Goal: Communication & Community: Share content

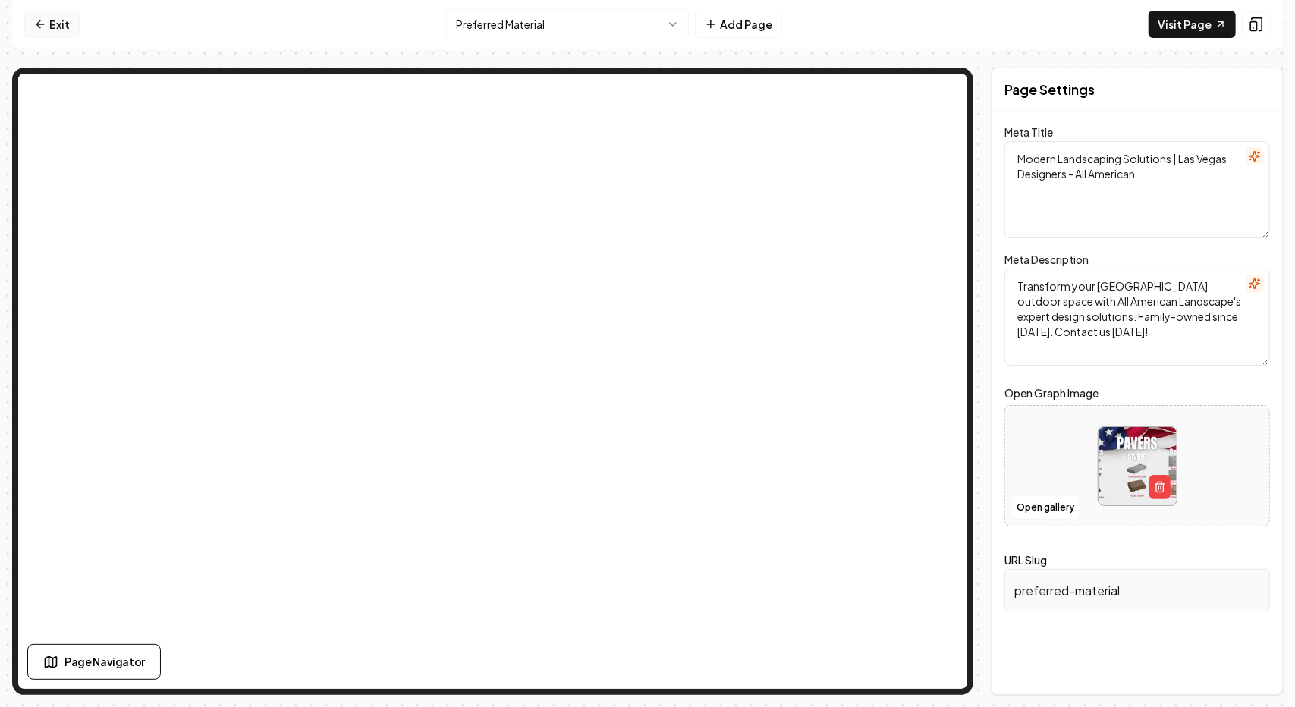
click at [64, 20] on link "Exit" at bounding box center [51, 24] width 55 height 27
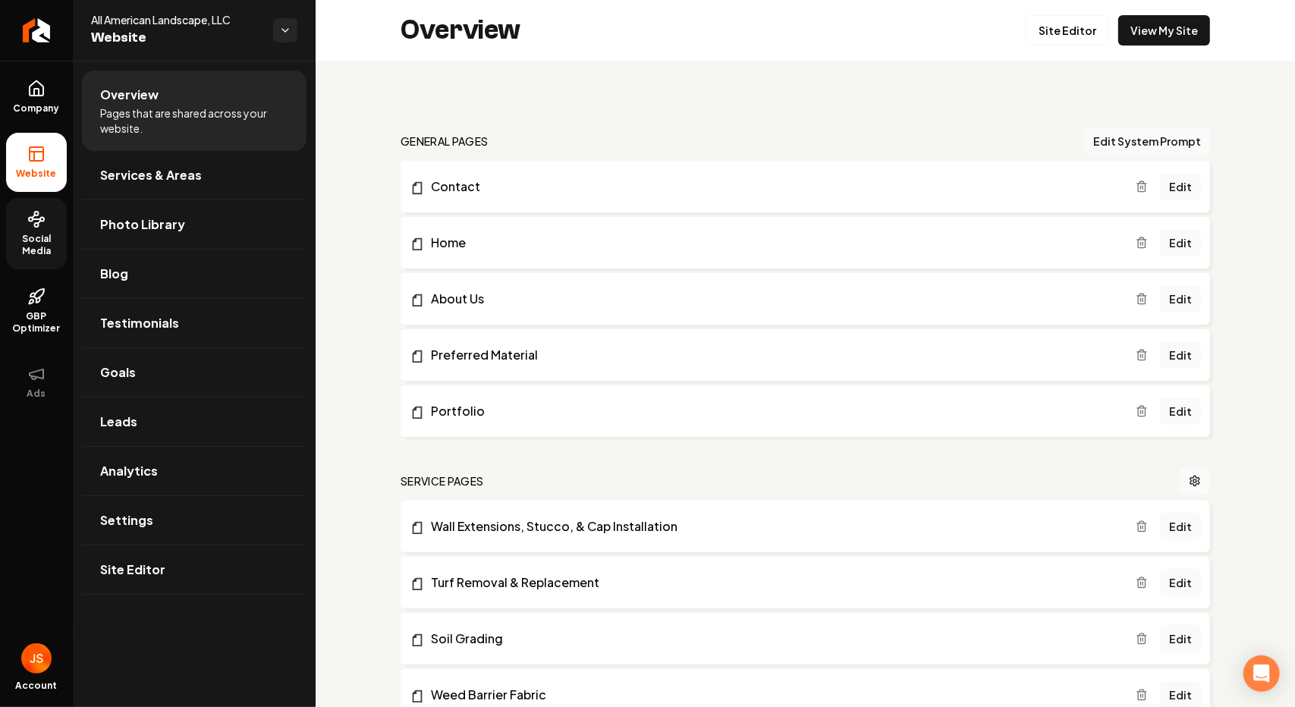
click at [39, 226] on icon at bounding box center [36, 219] width 18 height 18
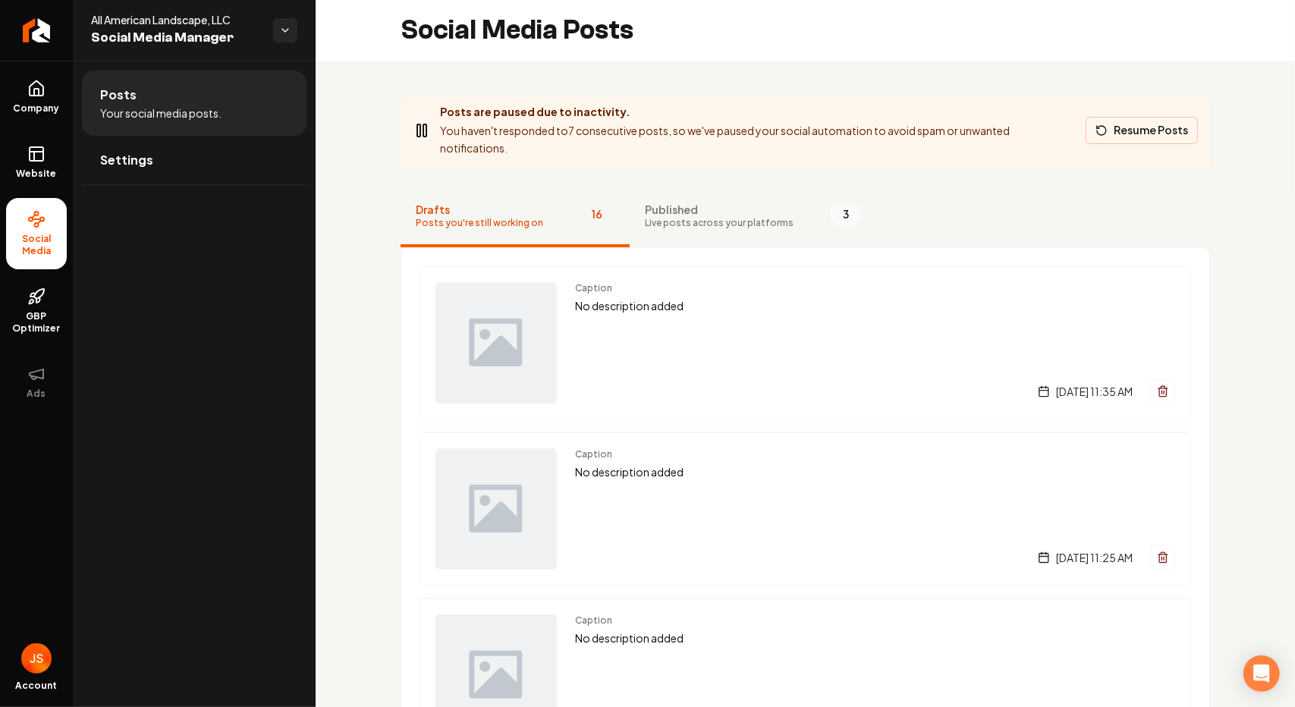
click at [1123, 127] on button "Resume Posts" at bounding box center [1141, 130] width 112 height 27
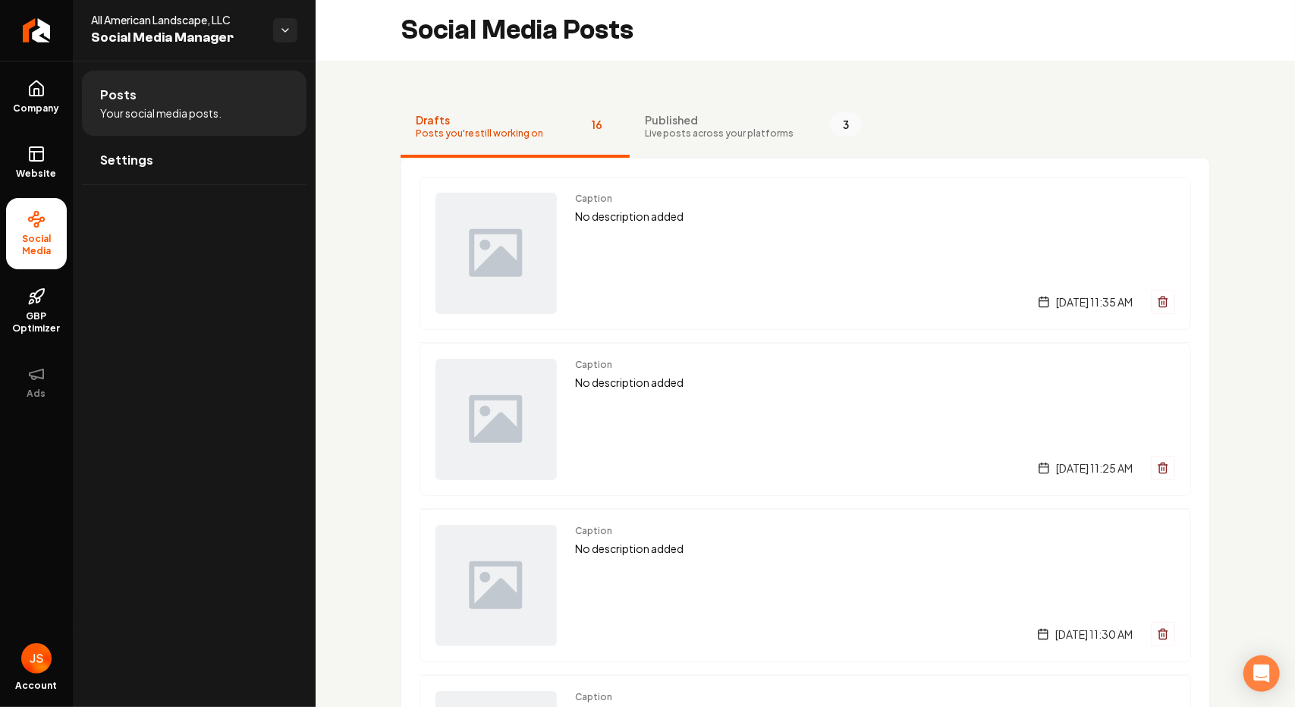
click at [727, 115] on span "Published" at bounding box center [719, 119] width 149 height 15
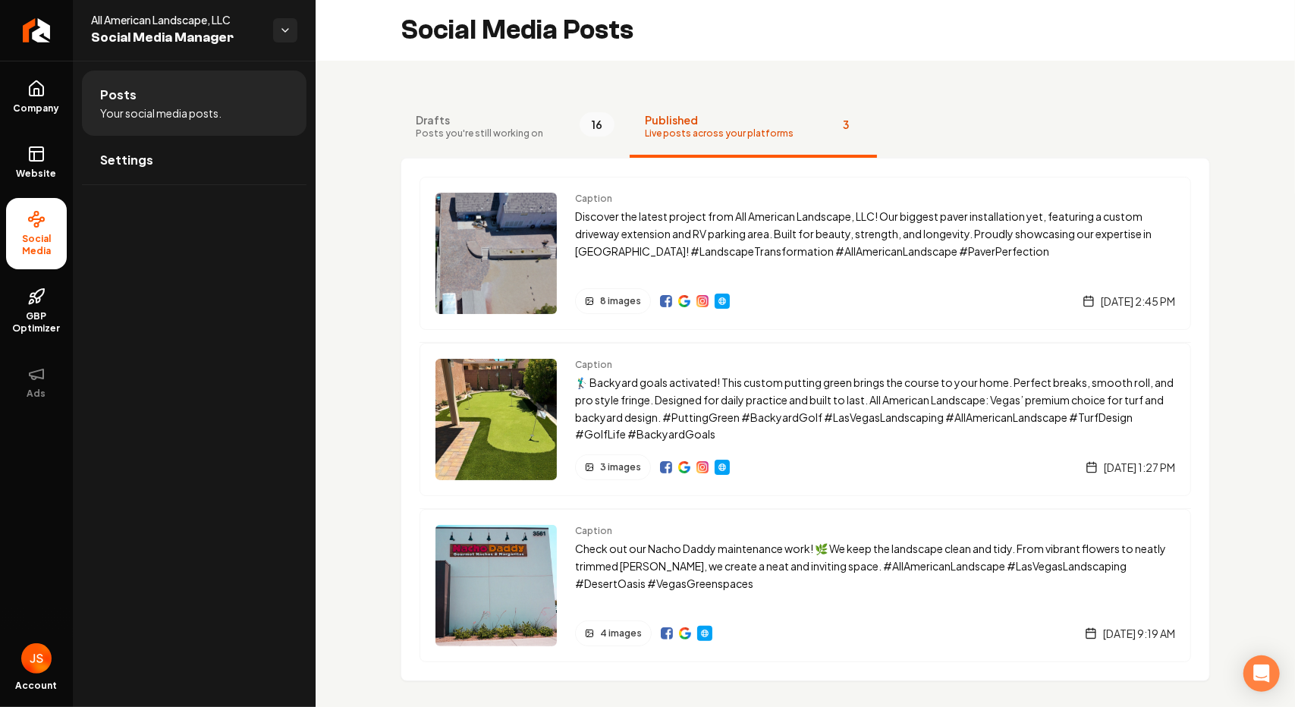
drag, startPoint x: 504, startPoint y: 130, endPoint x: 450, endPoint y: 168, distance: 65.9
click at [504, 131] on span "Posts you're still working on" at bounding box center [479, 133] width 127 height 12
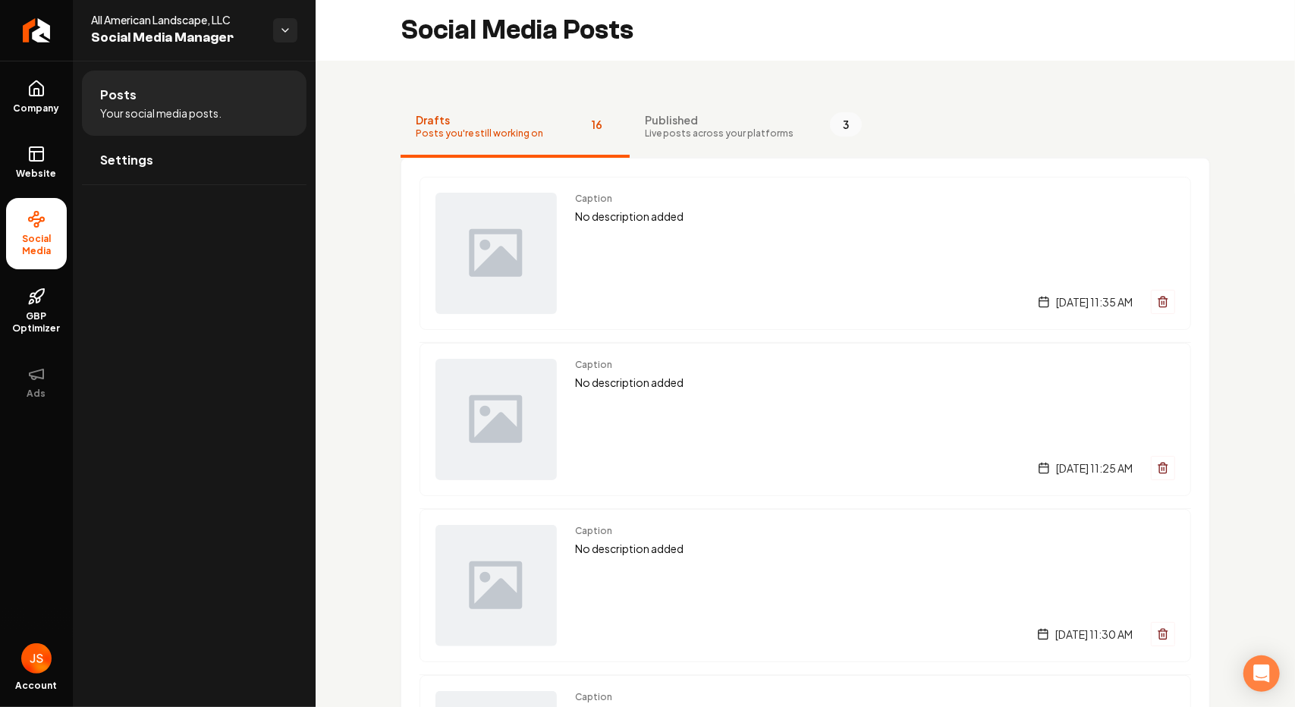
click at [199, 98] on li "Posts Your social media posts." at bounding box center [194, 103] width 225 height 65
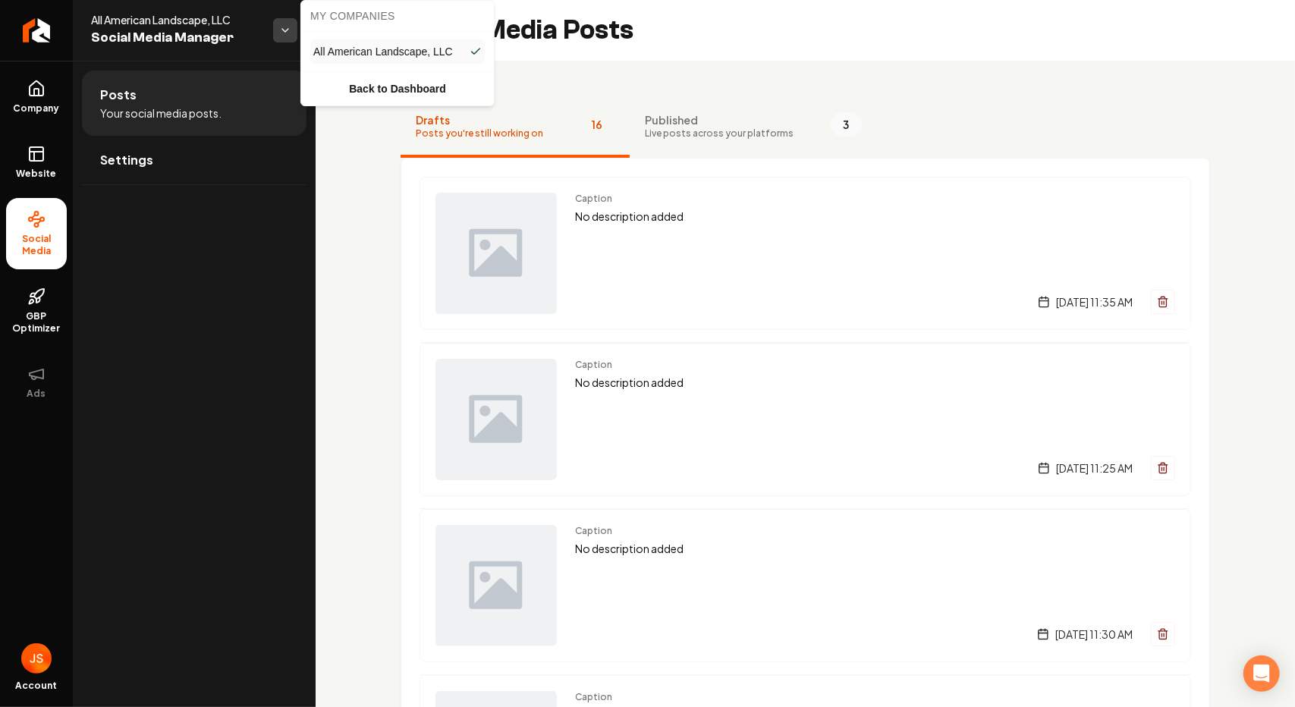
click at [285, 27] on html "Company Website Social Media GBP Optimizer Ads Account All American Landscape, …" at bounding box center [647, 353] width 1295 height 707
click at [284, 30] on html "Company Website Social Media GBP Optimizer Ads Account All American Landscape, …" at bounding box center [647, 353] width 1295 height 707
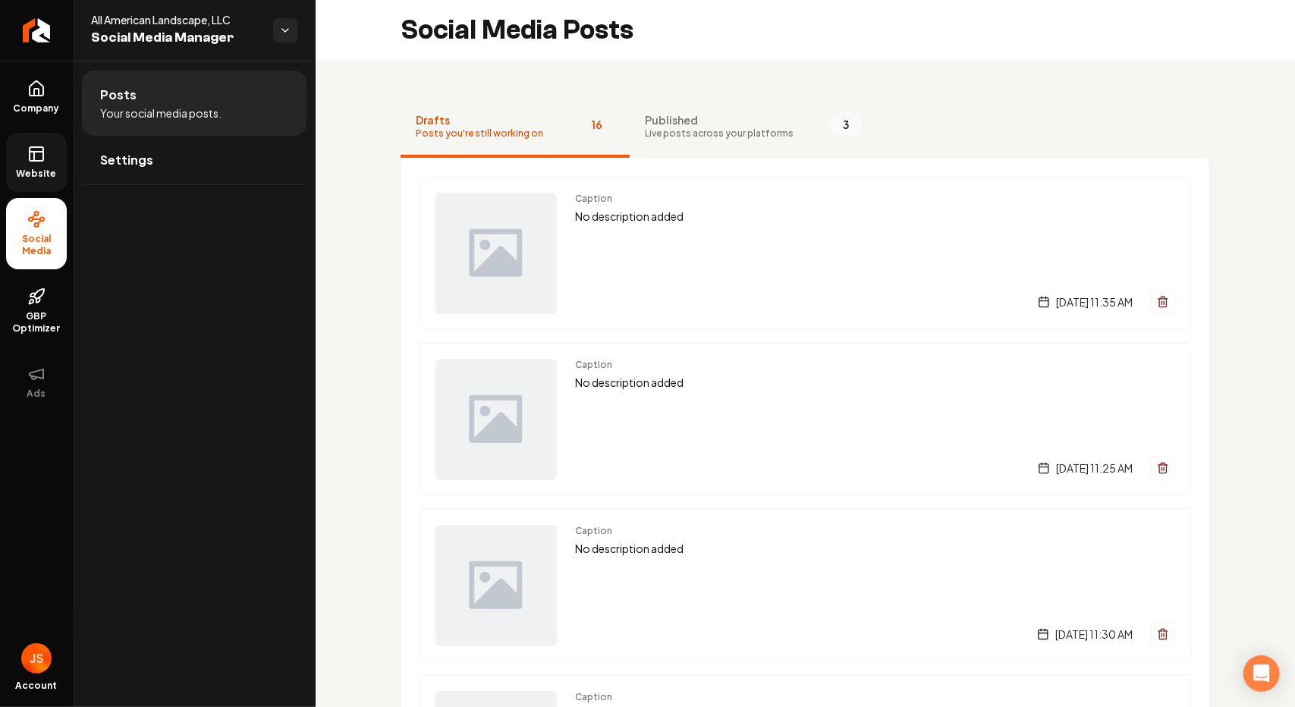
click at [11, 178] on span "Website" at bounding box center [37, 174] width 52 height 12
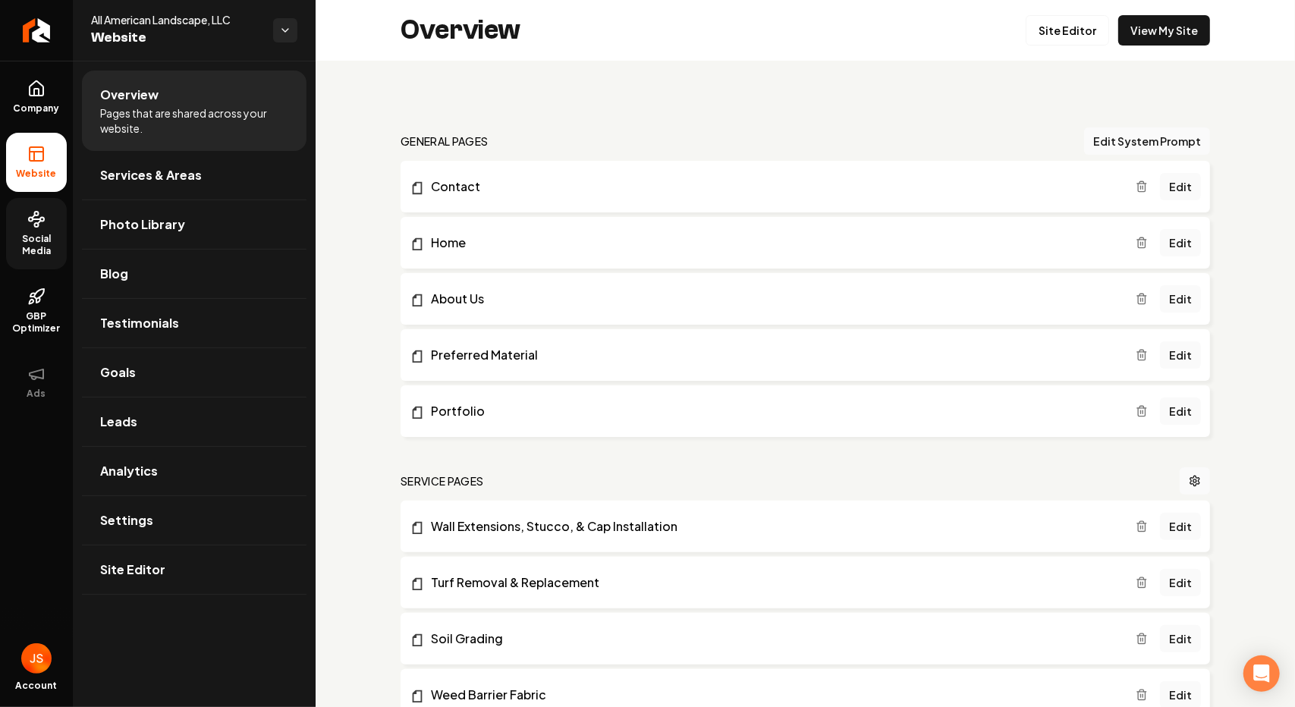
click at [42, 236] on span "Social Media" at bounding box center [36, 245] width 61 height 24
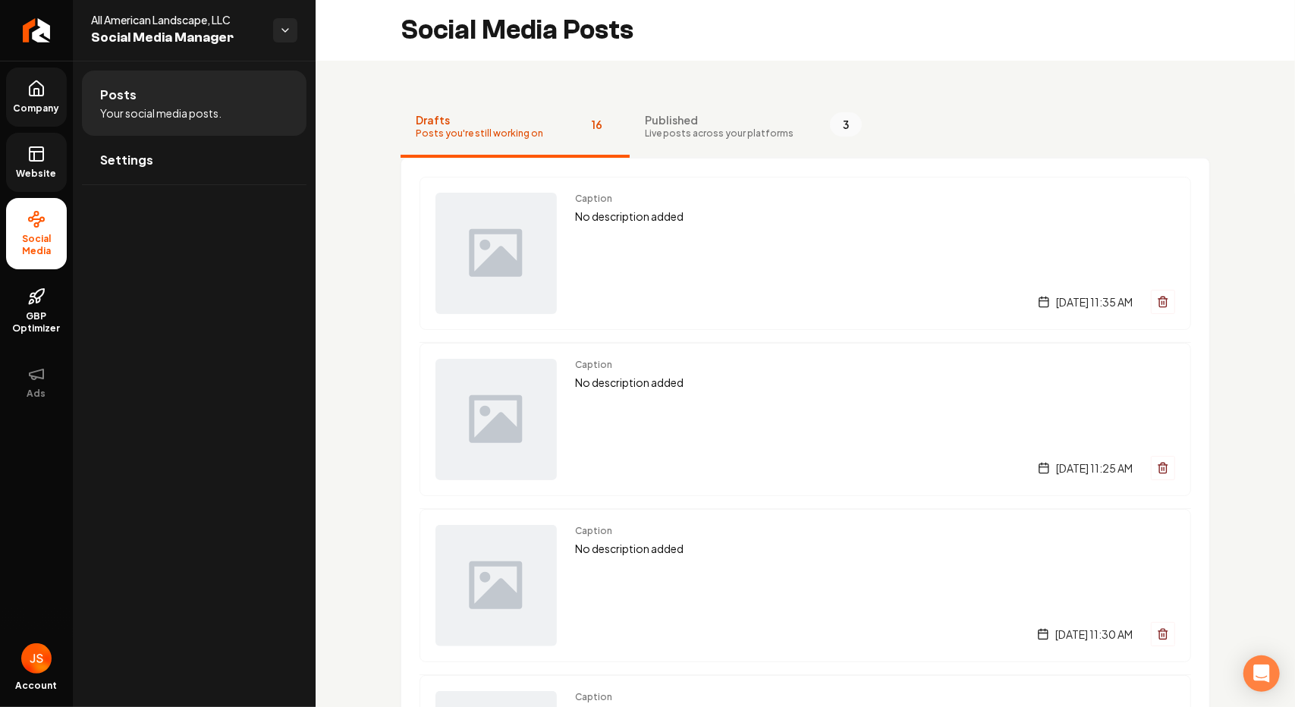
click at [39, 77] on link "Company" at bounding box center [36, 97] width 61 height 59
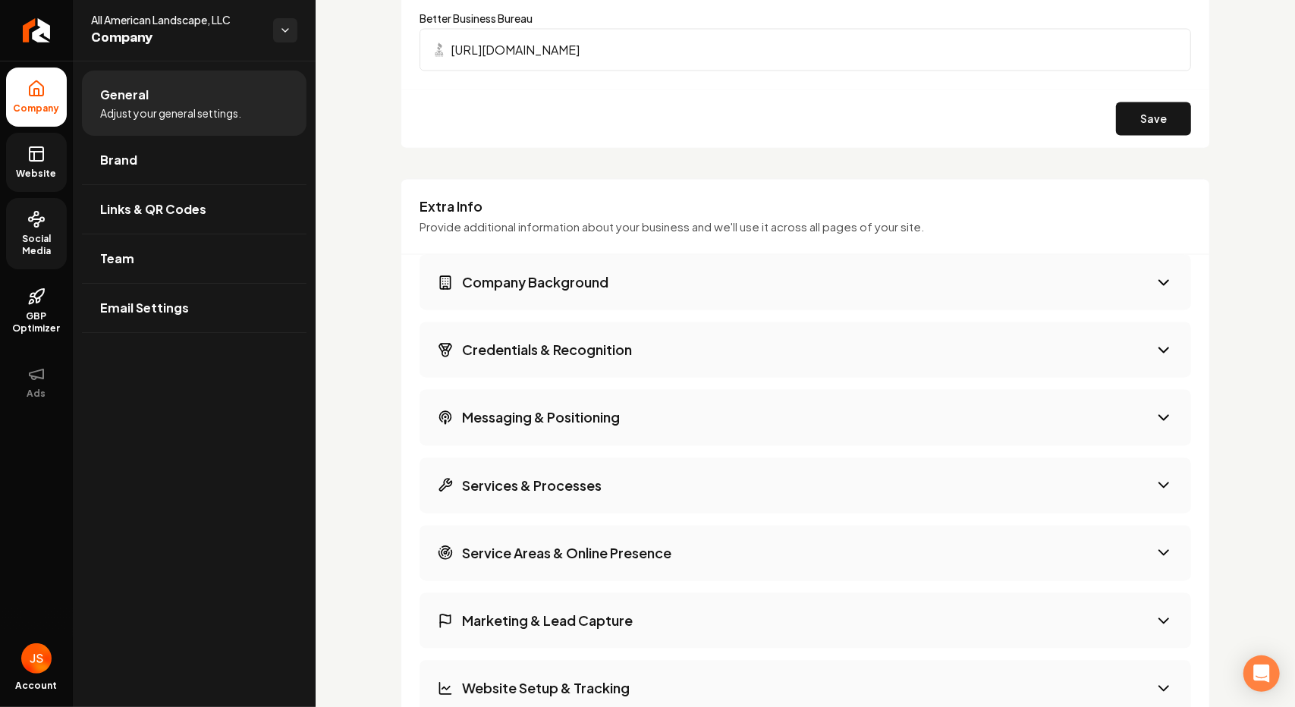
scroll to position [1790, 0]
click at [45, 34] on icon "Return to dashboard" at bounding box center [36, 30] width 24 height 24
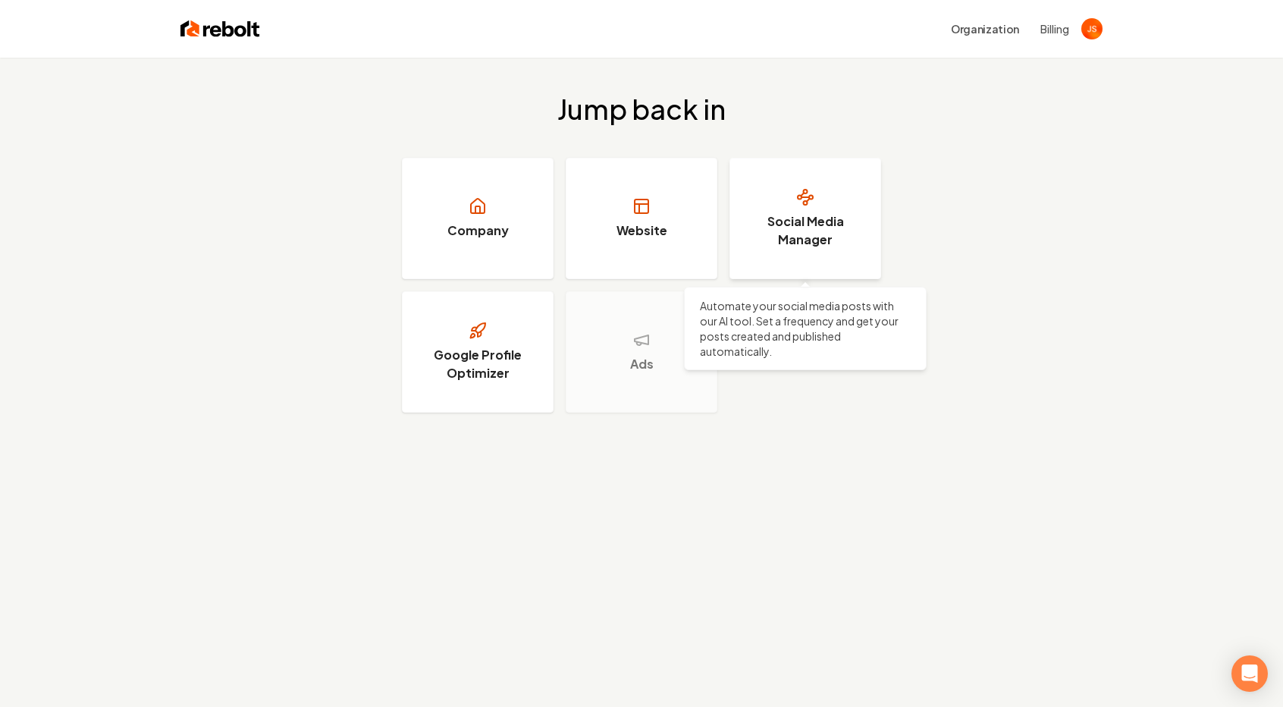
click at [779, 246] on h3 "Social Media Manager" at bounding box center [806, 230] width 114 height 36
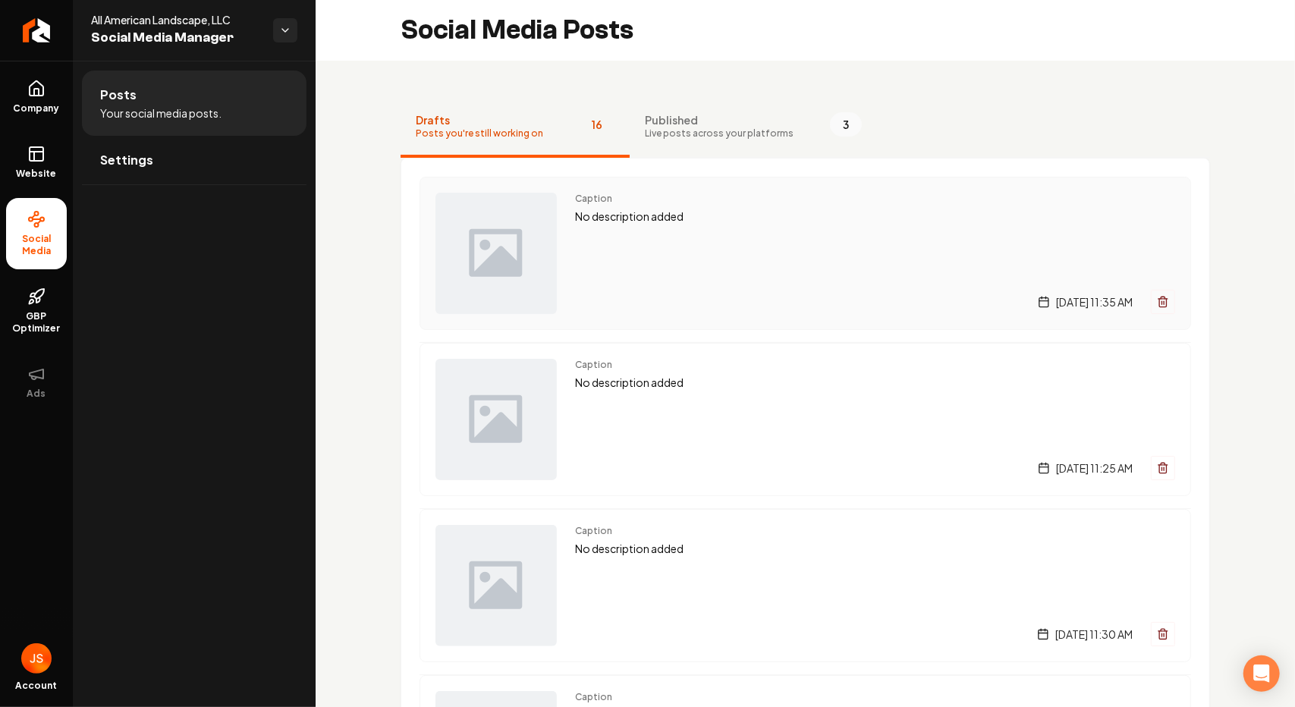
click at [744, 202] on span "Caption" at bounding box center [875, 199] width 600 height 12
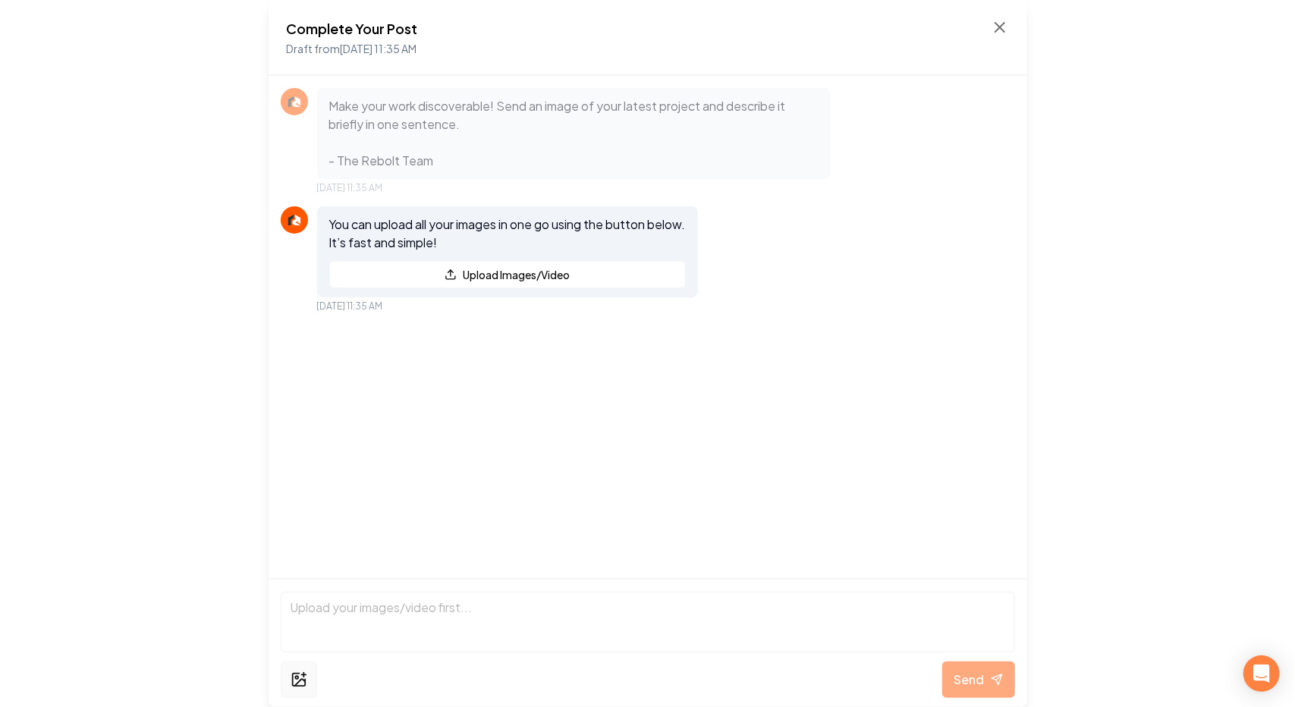
click at [293, 681] on icon at bounding box center [298, 679] width 17 height 18
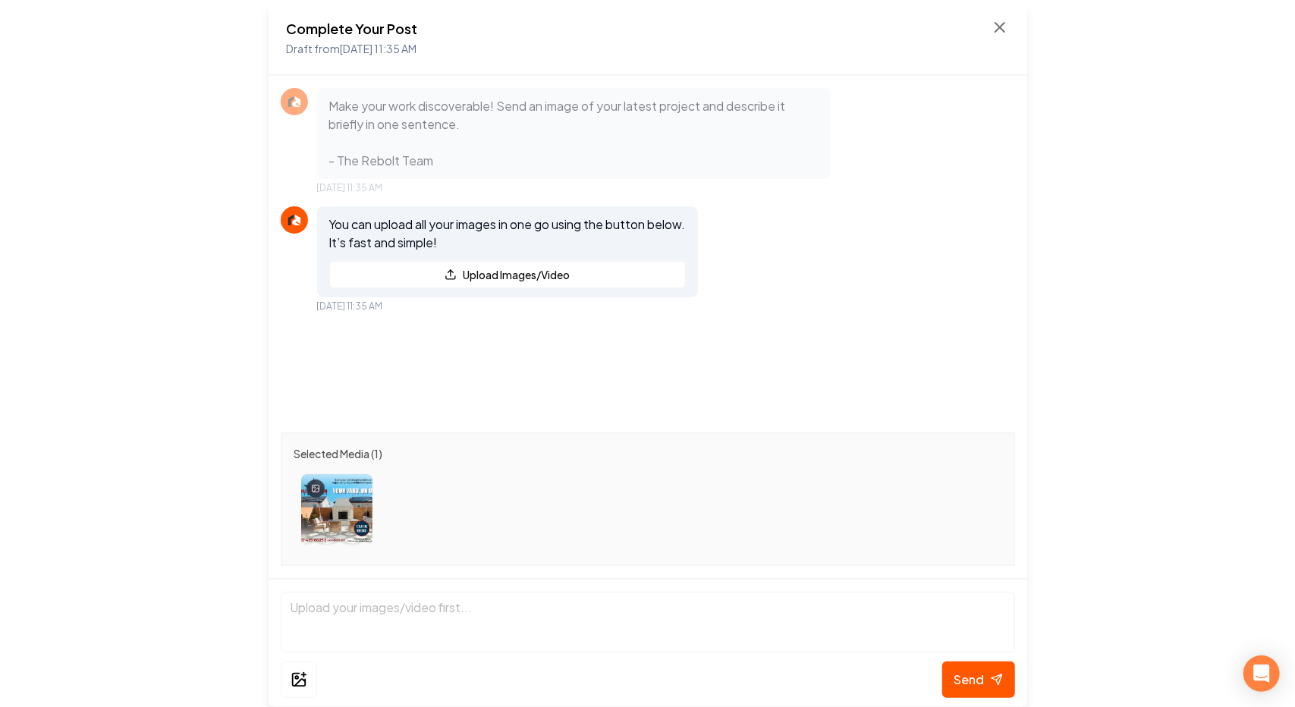
click at [379, 473] on button "Remove image" at bounding box center [371, 474] width 21 height 21
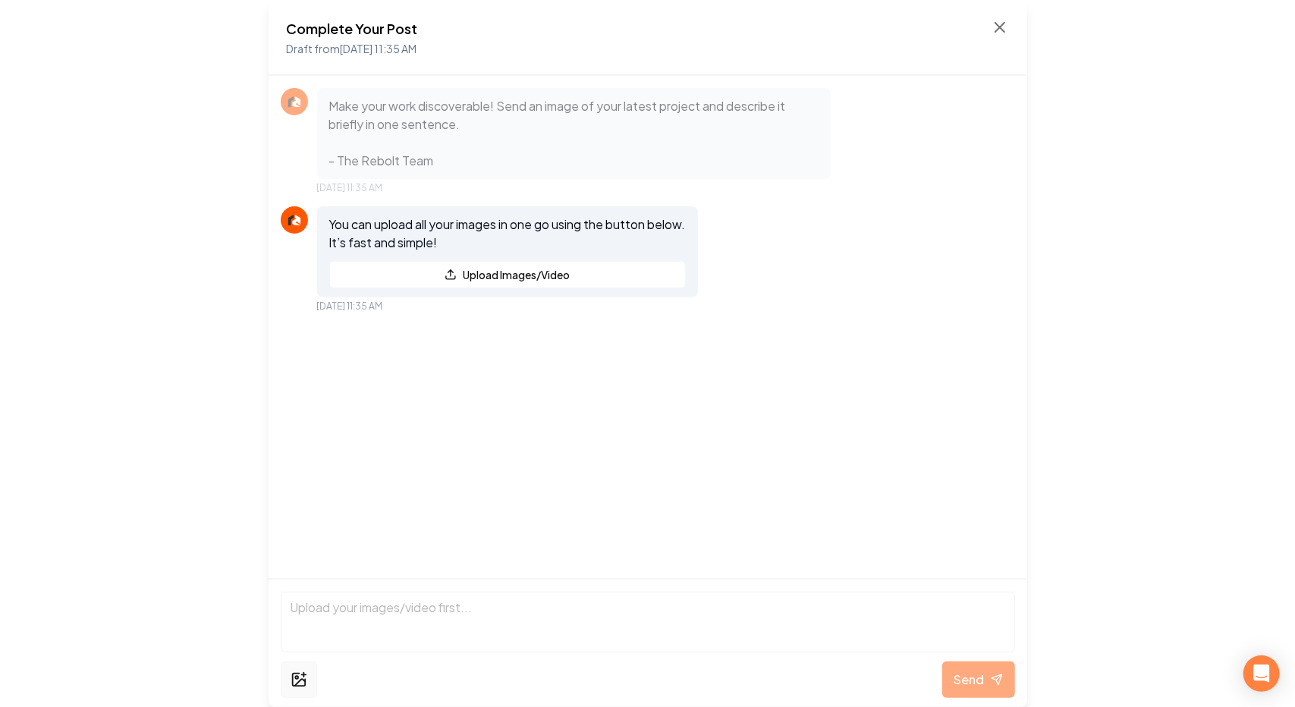
click at [303, 677] on icon at bounding box center [303, 675] width 0 height 5
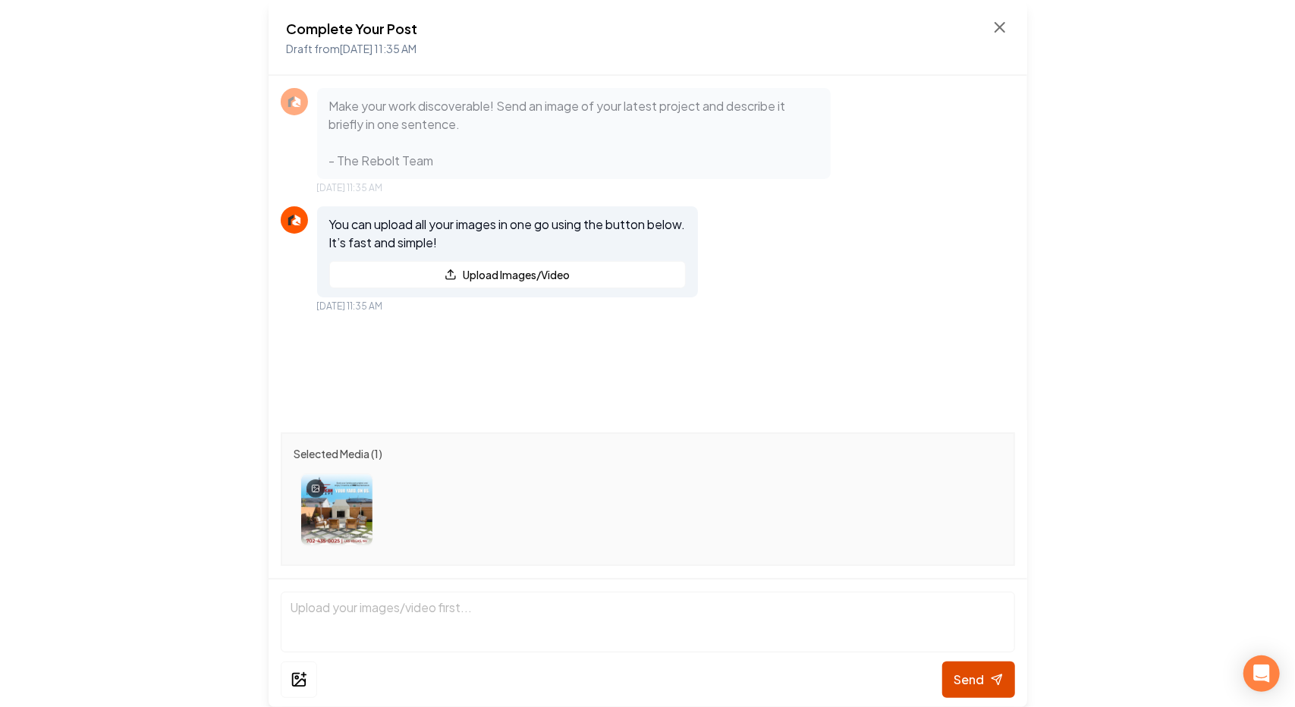
click at [960, 684] on span "Send" at bounding box center [969, 679] width 30 height 18
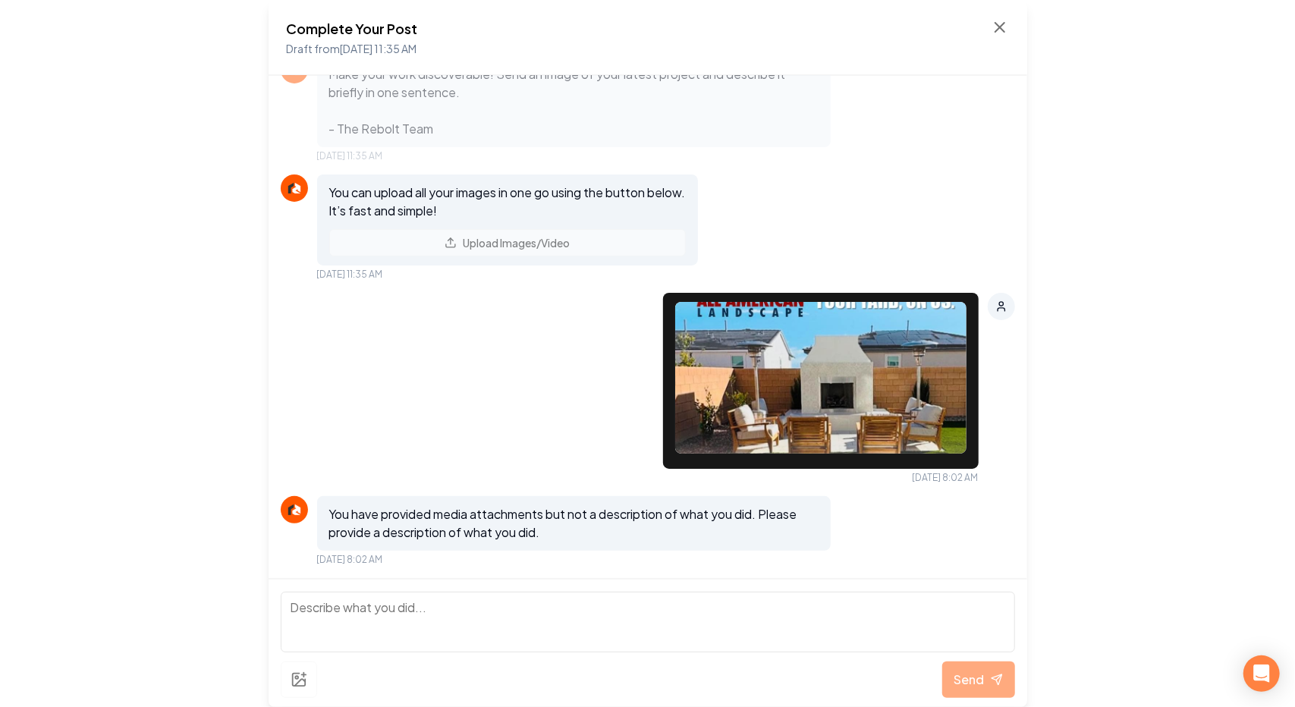
scroll to position [32, 0]
click at [373, 630] on textarea at bounding box center [648, 622] width 734 height 61
paste textarea "Transform your [GEOGRAPHIC_DATA] backyard with All American Landscape, the trus…"
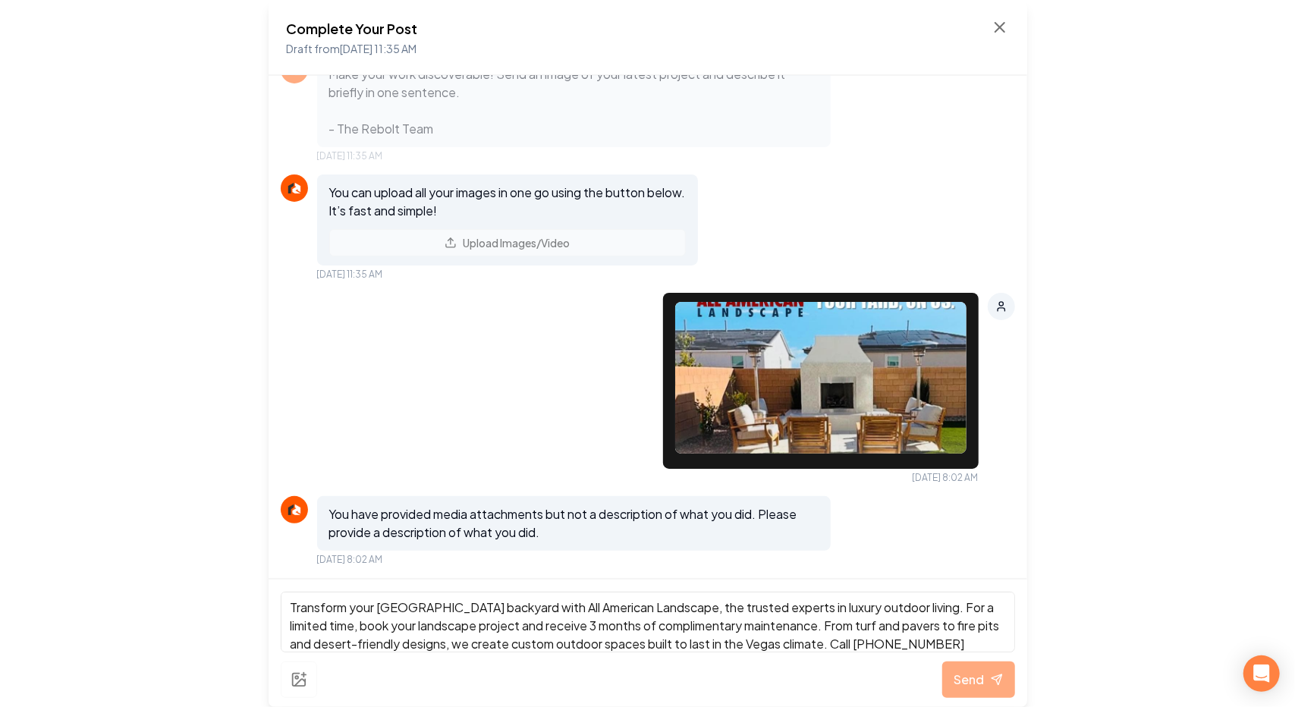
scroll to position [17, 0]
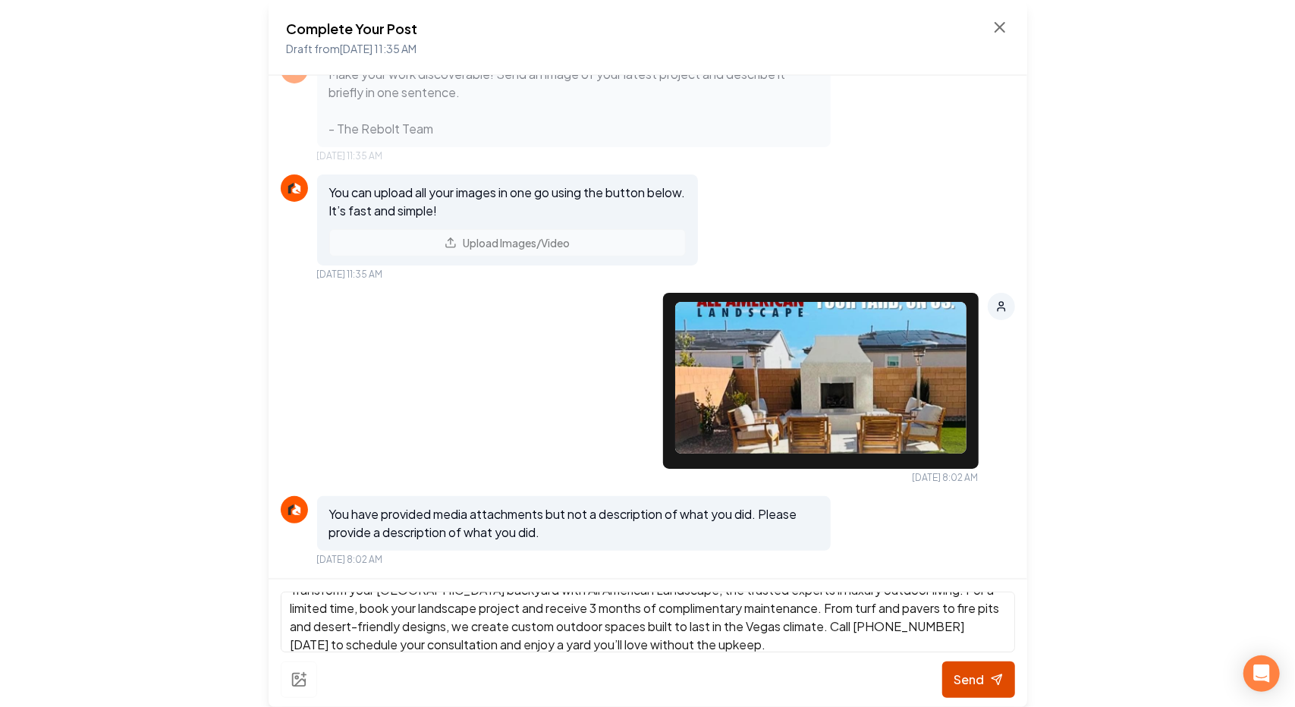
type textarea "Transform your [GEOGRAPHIC_DATA] backyard with All American Landscape, the trus…"
click at [971, 674] on span "Send" at bounding box center [969, 679] width 30 height 18
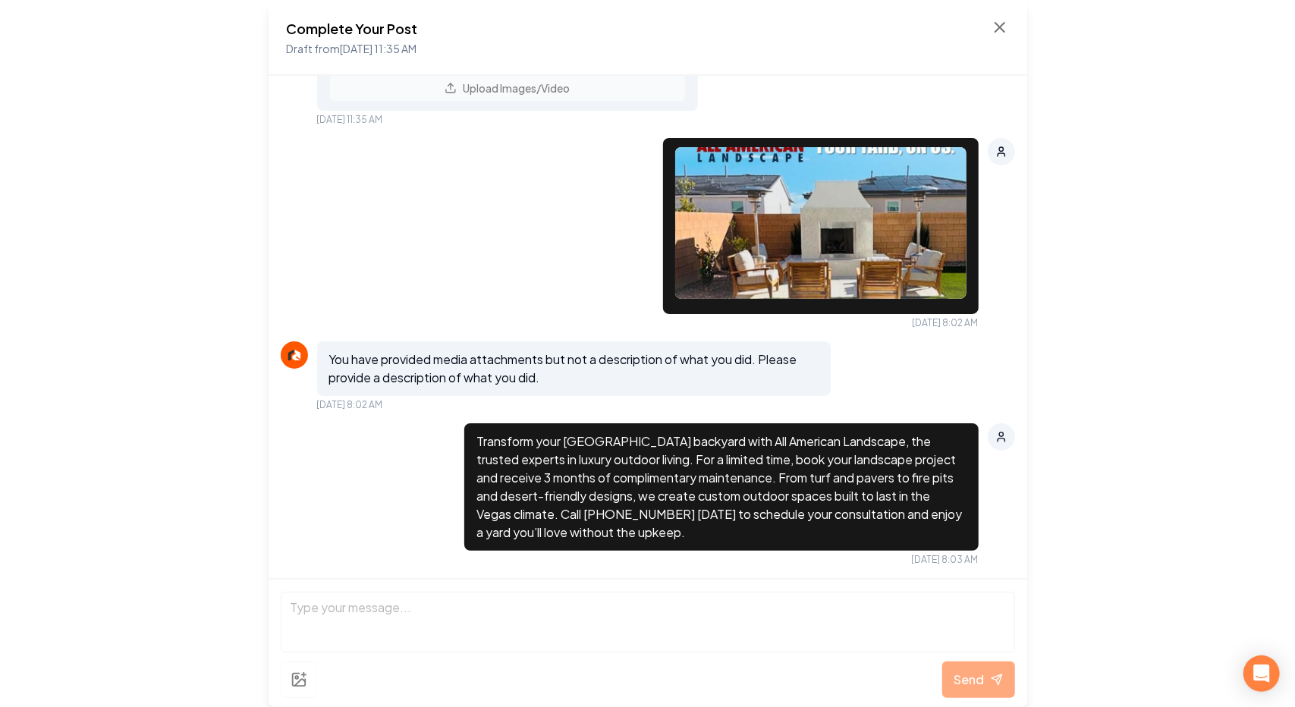
scroll to position [0, 0]
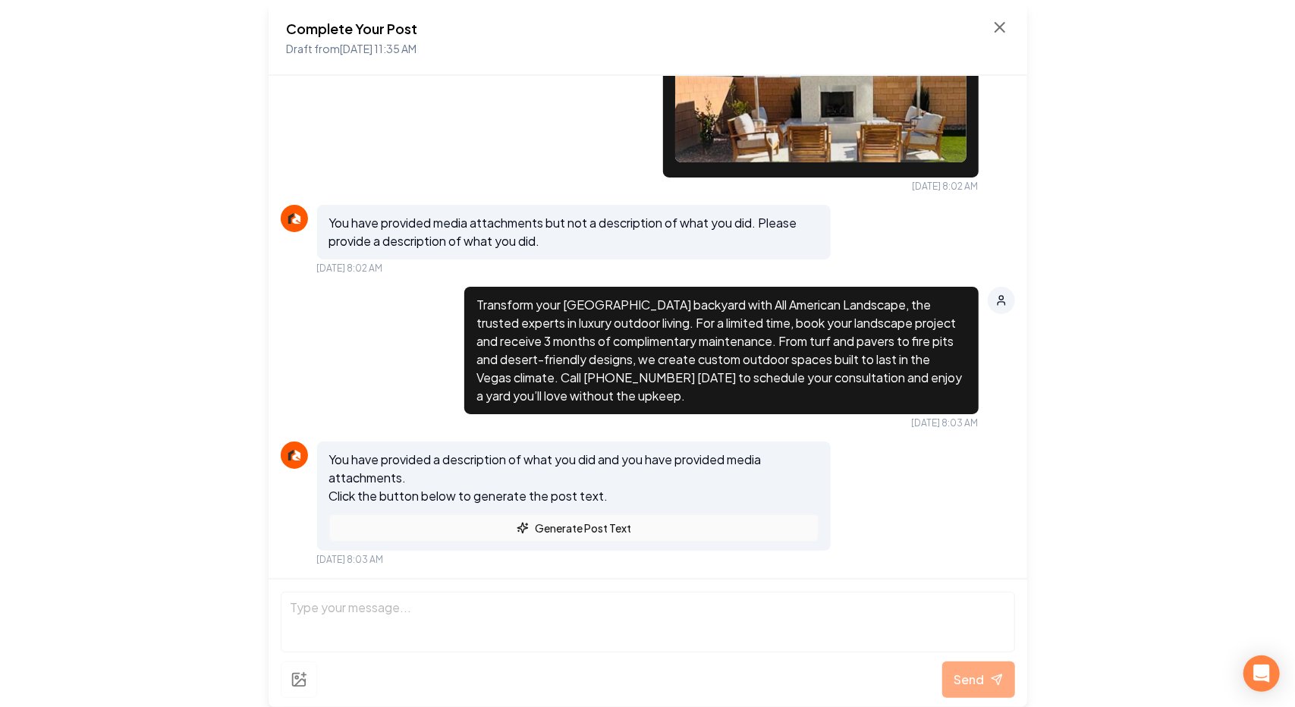
click at [529, 532] on button "Generate Post Text" at bounding box center [574, 527] width 490 height 27
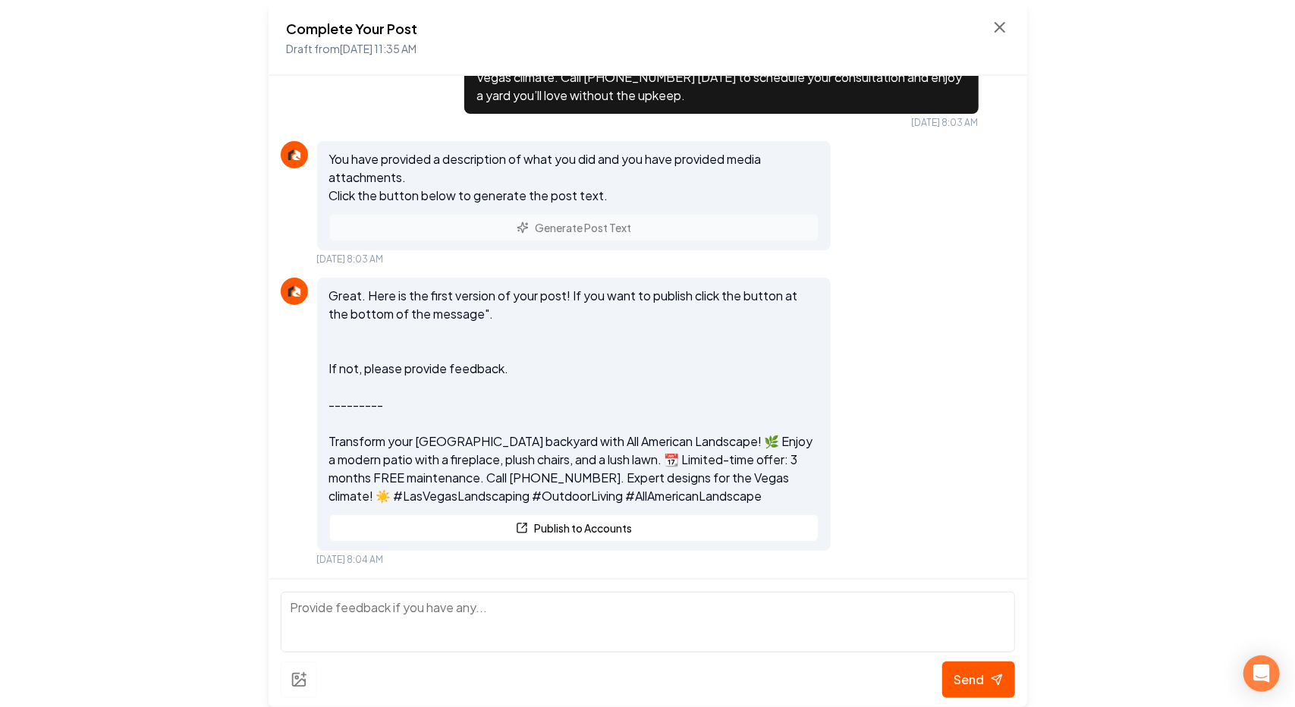
click at [397, 641] on textarea at bounding box center [648, 622] width 734 height 61
type textarea "no. do not look at the picture just go off the caption i gave you ."
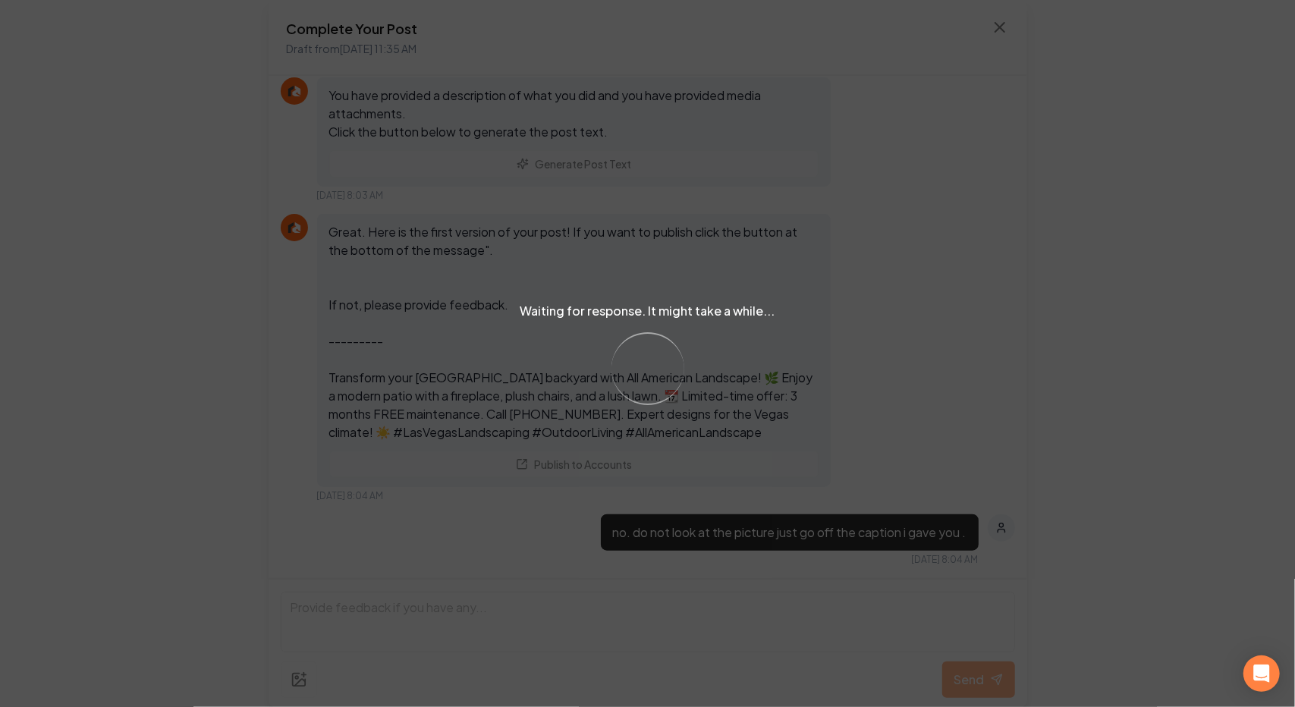
scroll to position [933, 0]
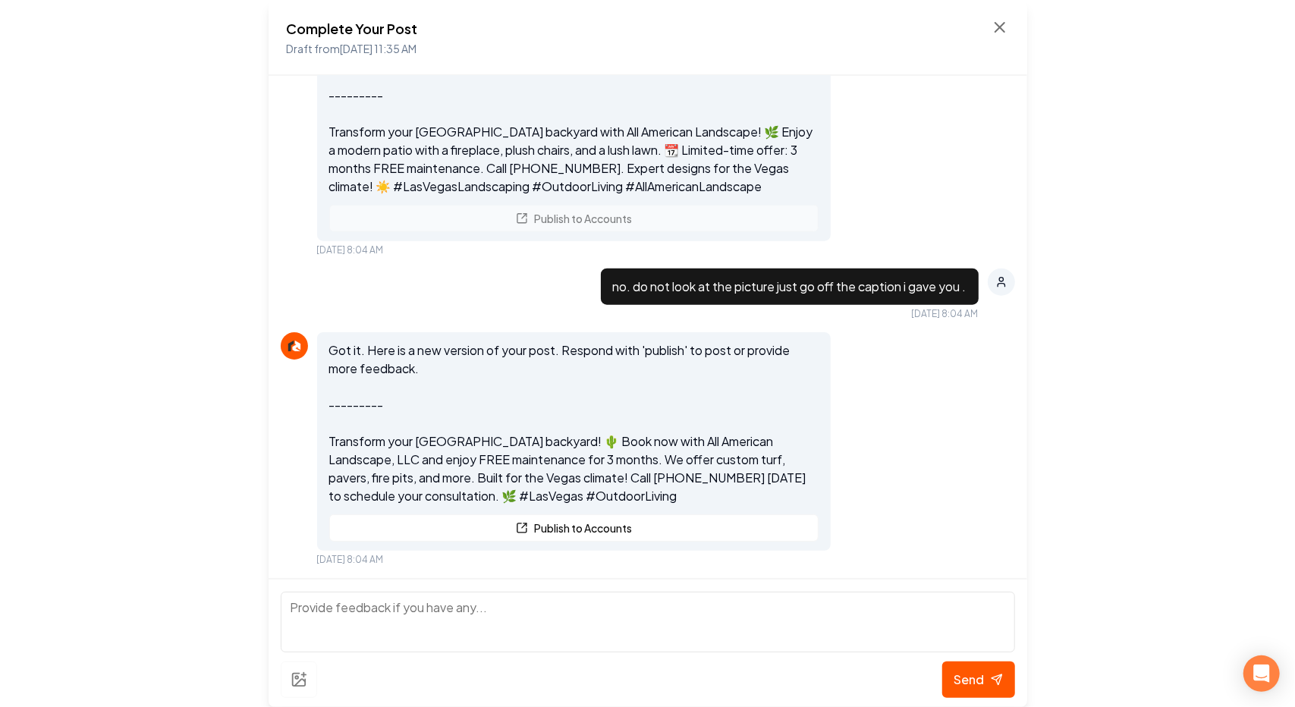
click at [623, 621] on textarea at bounding box center [648, 622] width 734 height 61
drag, startPoint x: 608, startPoint y: 594, endPoint x: 606, endPoint y: 604, distance: 10.1
click at [606, 604] on textarea at bounding box center [648, 622] width 734 height 61
type textarea "take out fire pits"
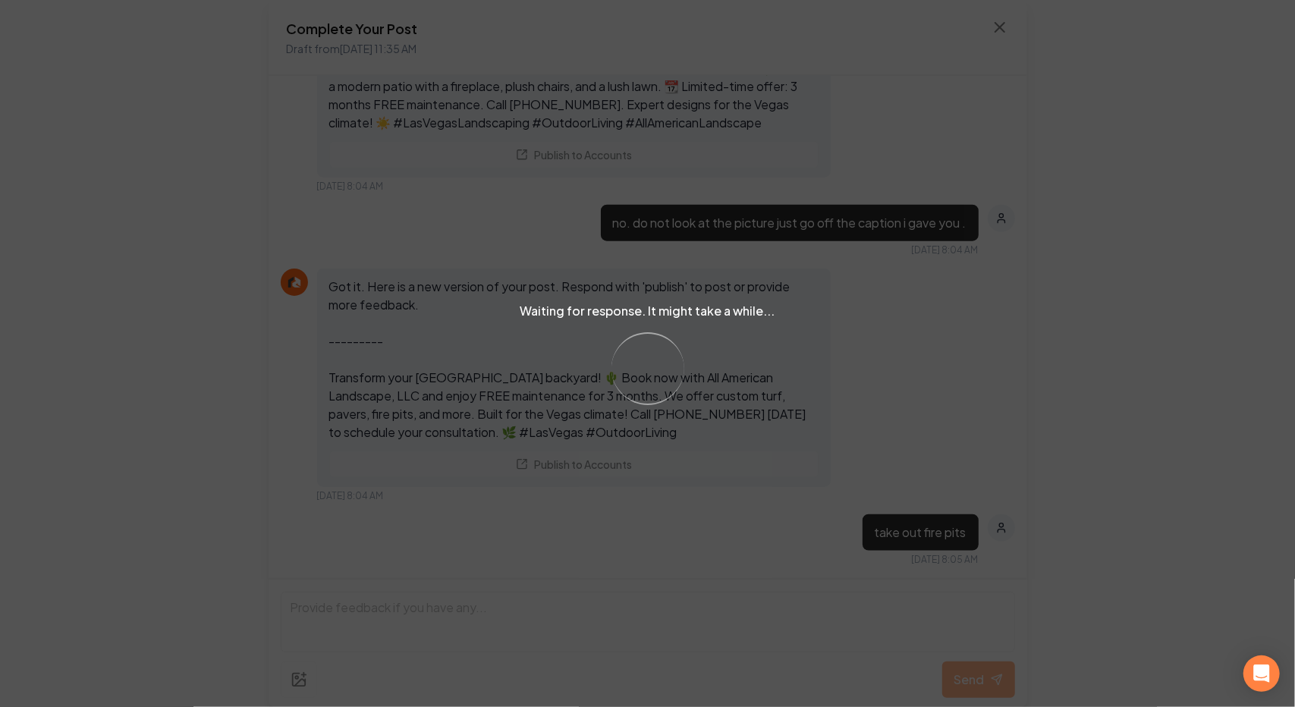
scroll to position [1242, 0]
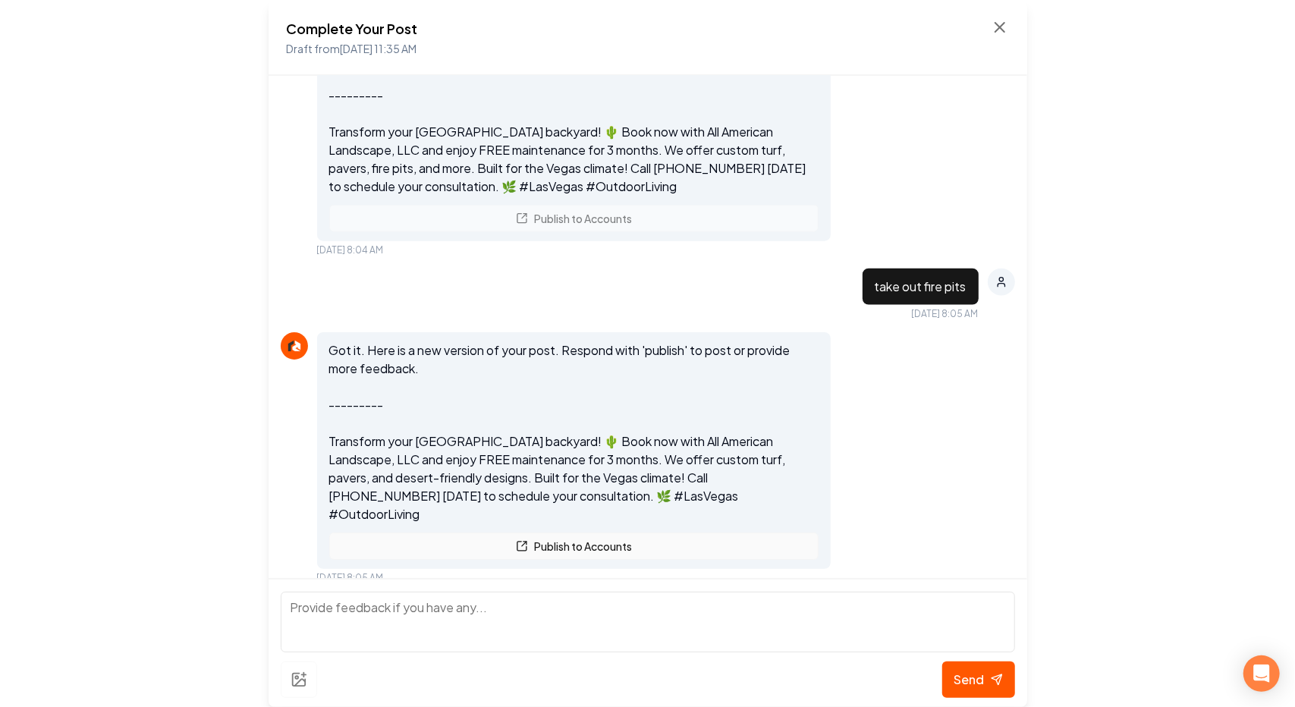
click at [611, 532] on button "Publish to Accounts" at bounding box center [574, 545] width 490 height 27
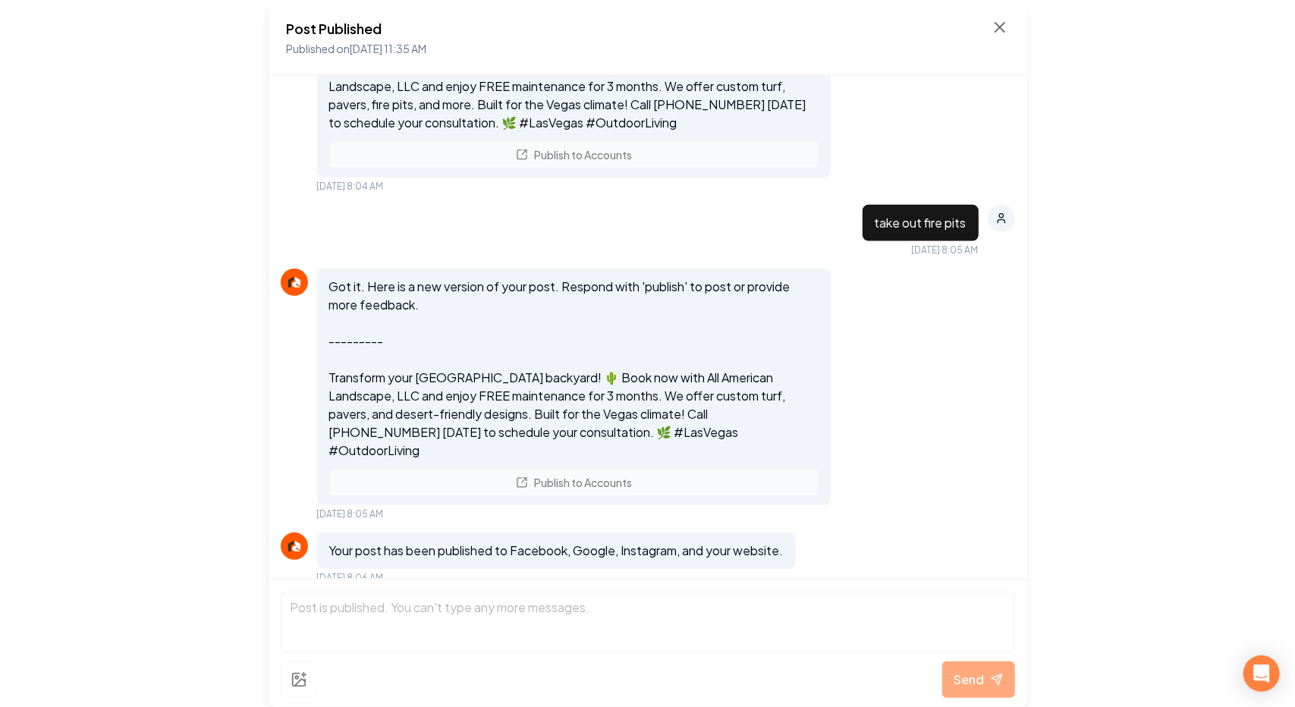
scroll to position [0, 0]
